Goal: Check status: Check status

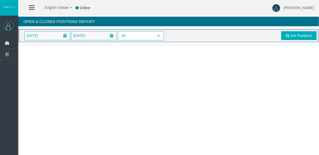
click at [40, 40] on div "[DATE] [DATE] All select Get Positions" at bounding box center [169, 35] width 300 height 13
click at [40, 37] on span "[DATE]" at bounding box center [32, 35] width 15 height 7
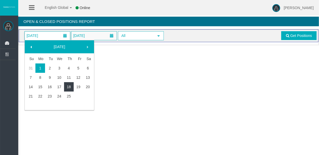
click at [69, 92] on link "25" at bounding box center [69, 96] width 10 height 9
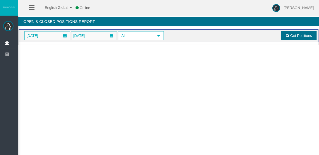
click at [305, 32] on link "Get Positions" at bounding box center [299, 35] width 35 height 9
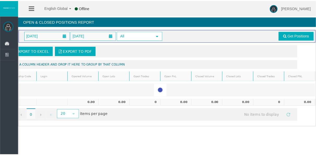
scroll to position [0, 18]
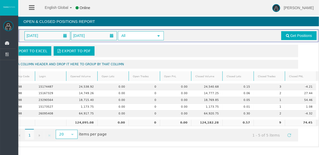
drag, startPoint x: 155, startPoint y: 142, endPoint x: 149, endPoint y: 140, distance: 6.7
click at [148, 140] on div "Export to Excel Export to PDF Drag a column header and drop it here to group by…" at bounding box center [169, 93] width 300 height 102
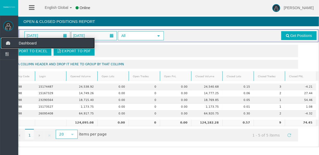
click at [10, 39] on icon at bounding box center [8, 43] width 14 height 11
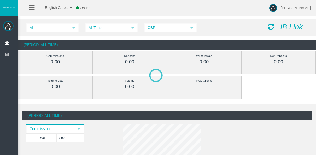
click at [87, 24] on span "All Time" at bounding box center [107, 28] width 42 height 8
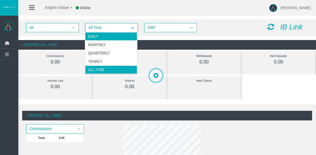
click at [88, 38] on li "Daily" at bounding box center [111, 36] width 52 height 8
